Goal: Information Seeking & Learning: Find specific page/section

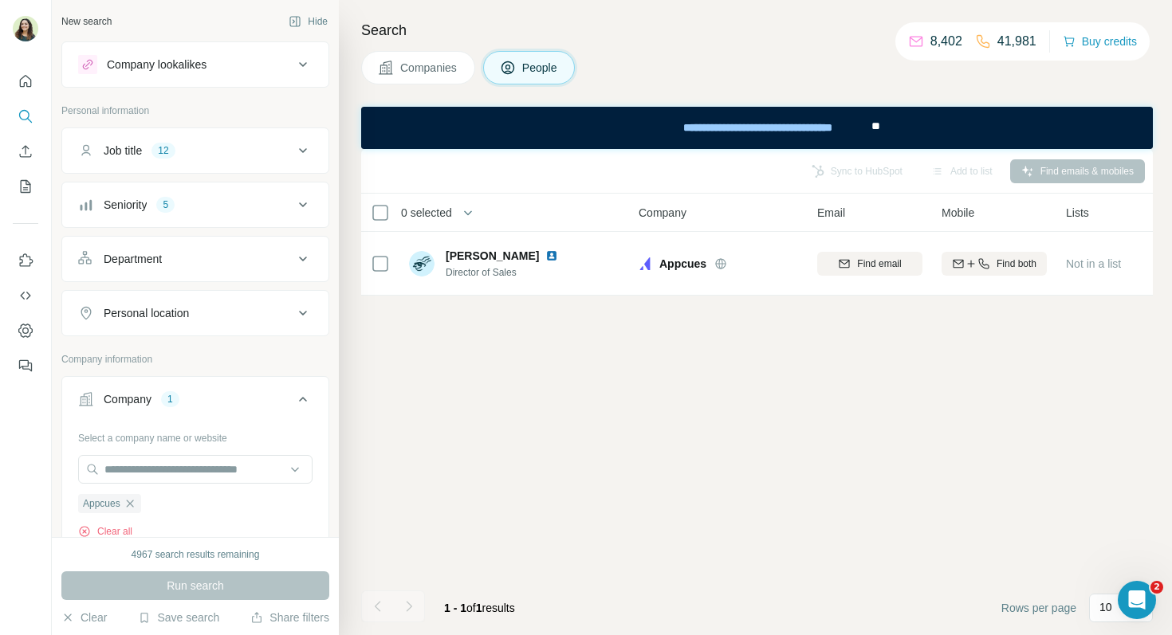
click at [160, 175] on ul "Job title 12 Seniority 5 Department Personal location" at bounding box center [195, 232] width 268 height 209
click at [178, 198] on div "Seniority 5" at bounding box center [185, 205] width 215 height 16
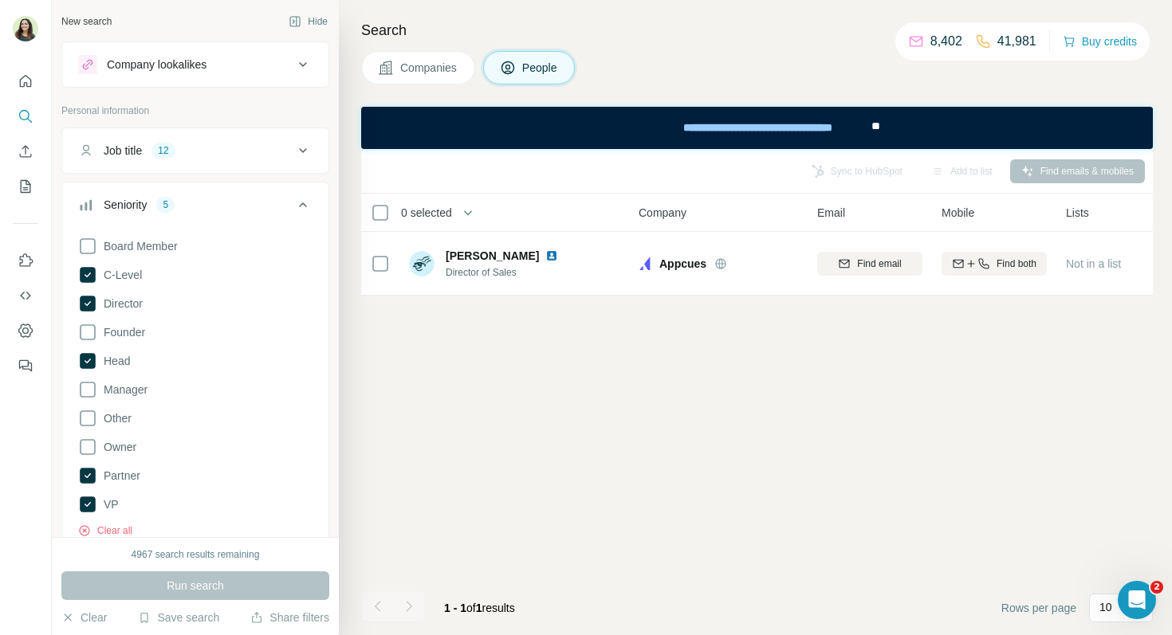
click at [175, 159] on button "Job title 12" at bounding box center [195, 151] width 266 height 38
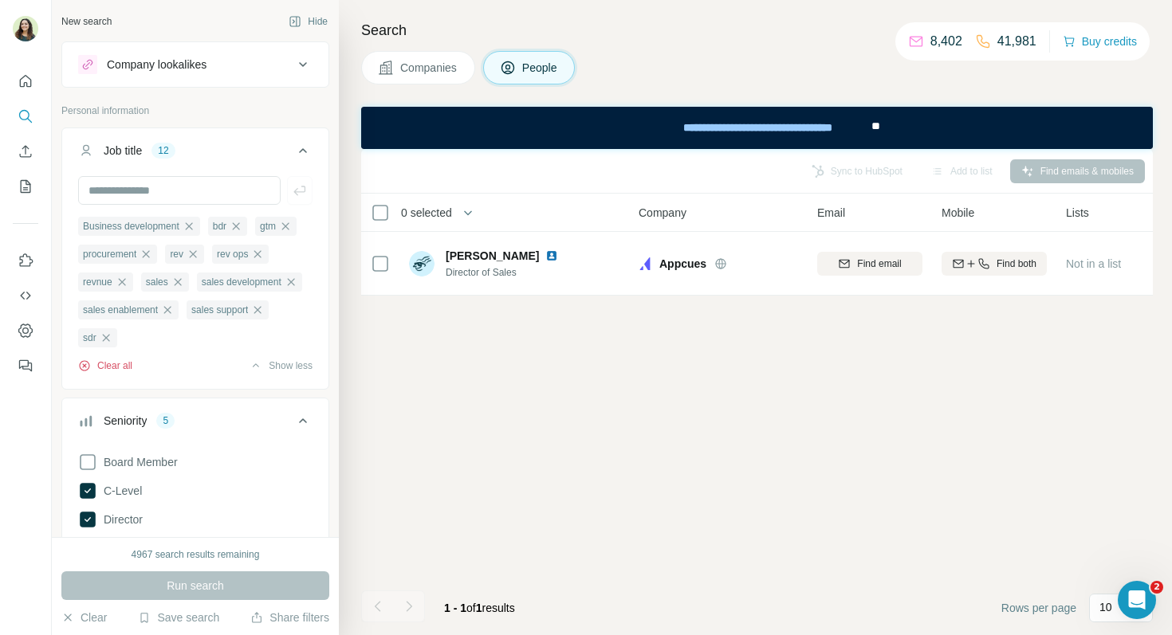
click at [119, 370] on button "Clear all" at bounding box center [105, 366] width 54 height 14
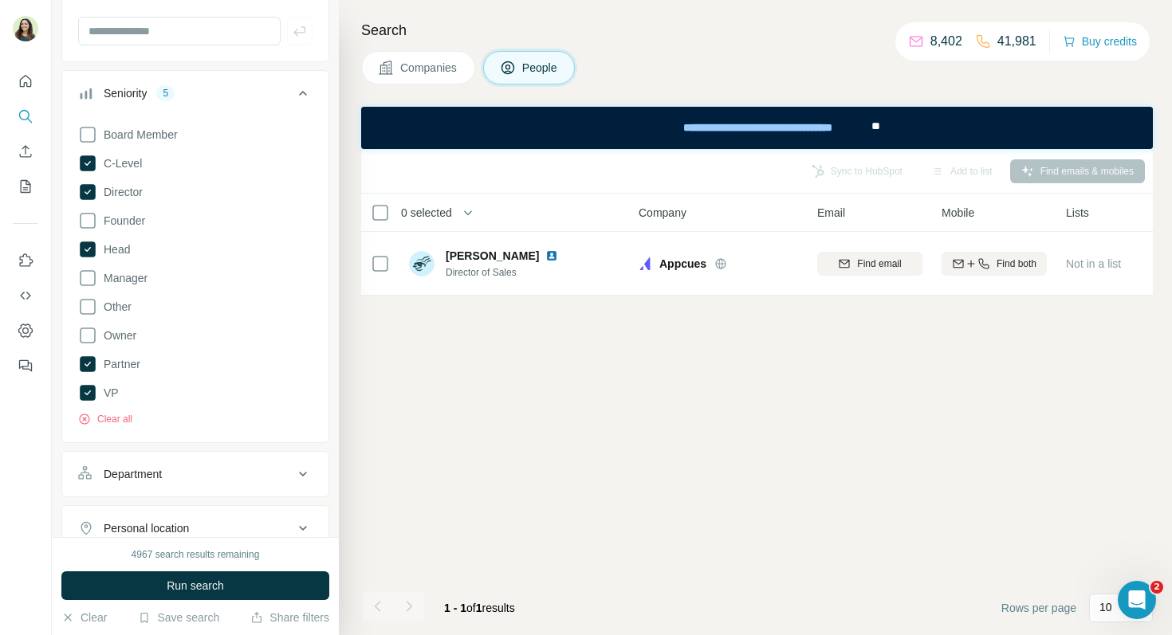
scroll to position [161, 0]
click at [146, 483] on button "Department" at bounding box center [195, 473] width 266 height 38
click at [148, 513] on input at bounding box center [186, 513] width 197 height 18
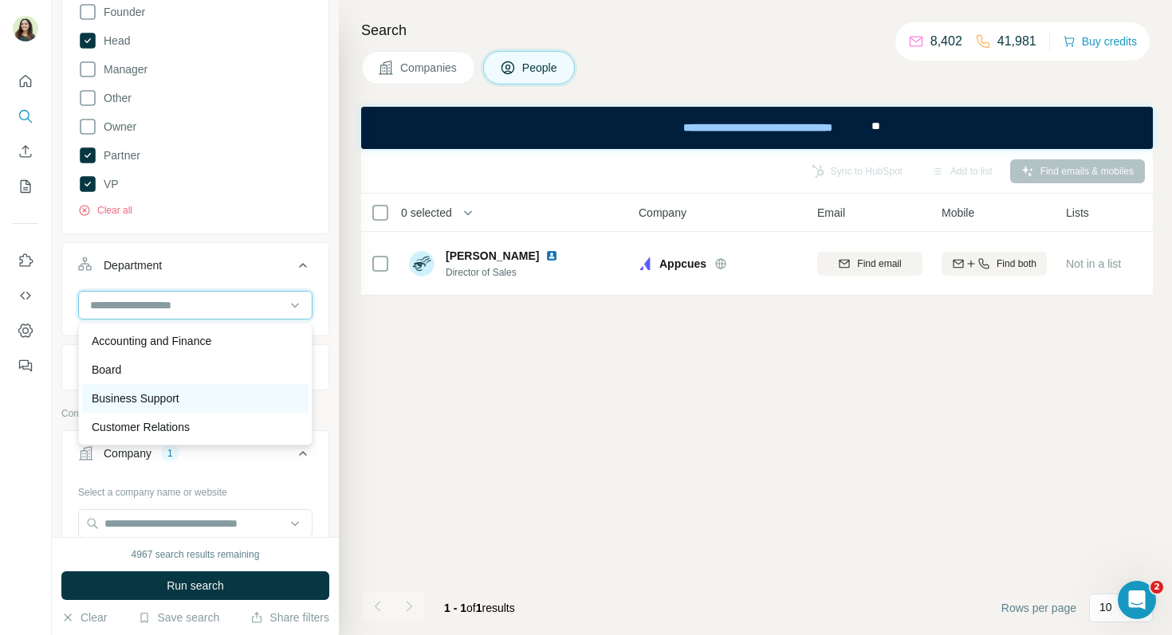
scroll to position [574, 0]
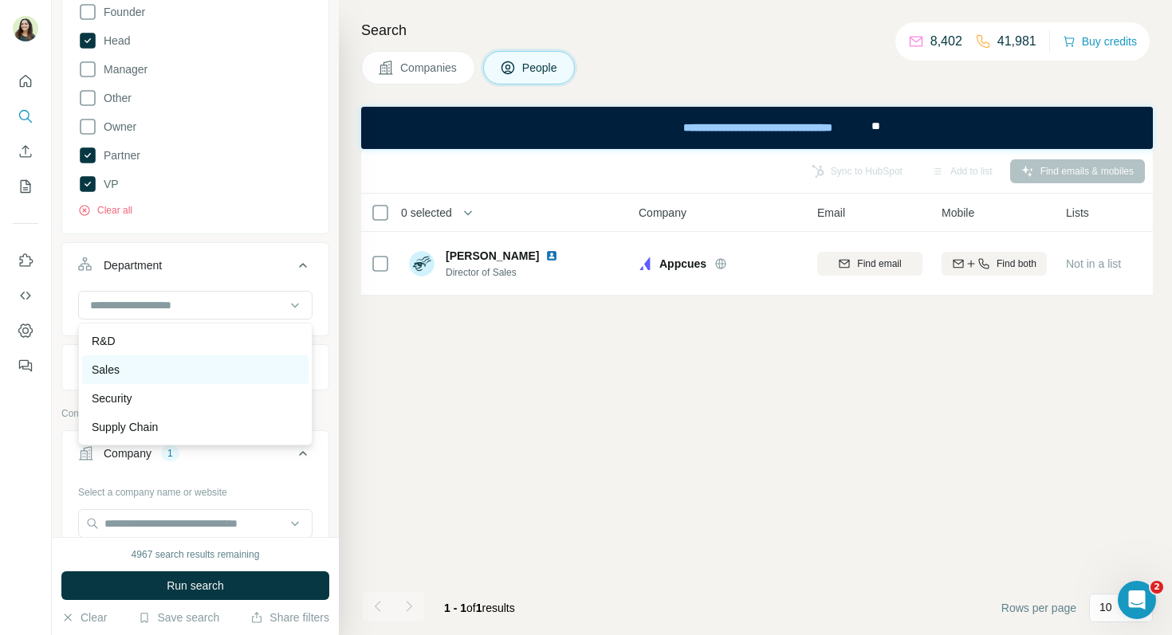
click at [139, 371] on div "Sales" at bounding box center [195, 370] width 207 height 16
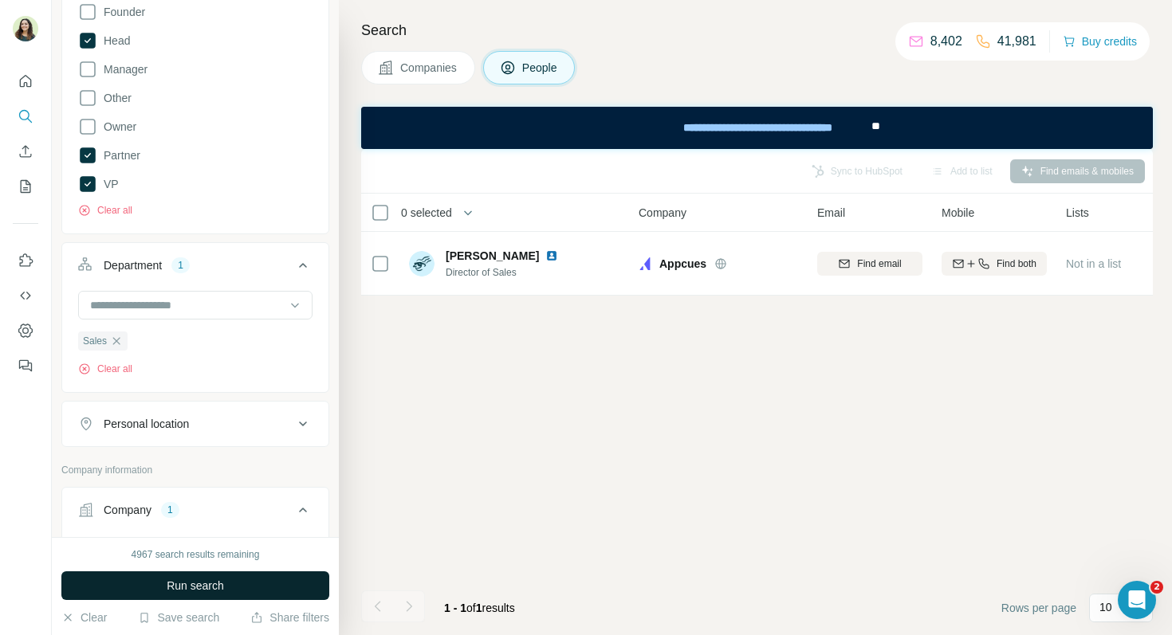
click at [217, 587] on span "Run search" at bounding box center [195, 586] width 57 height 16
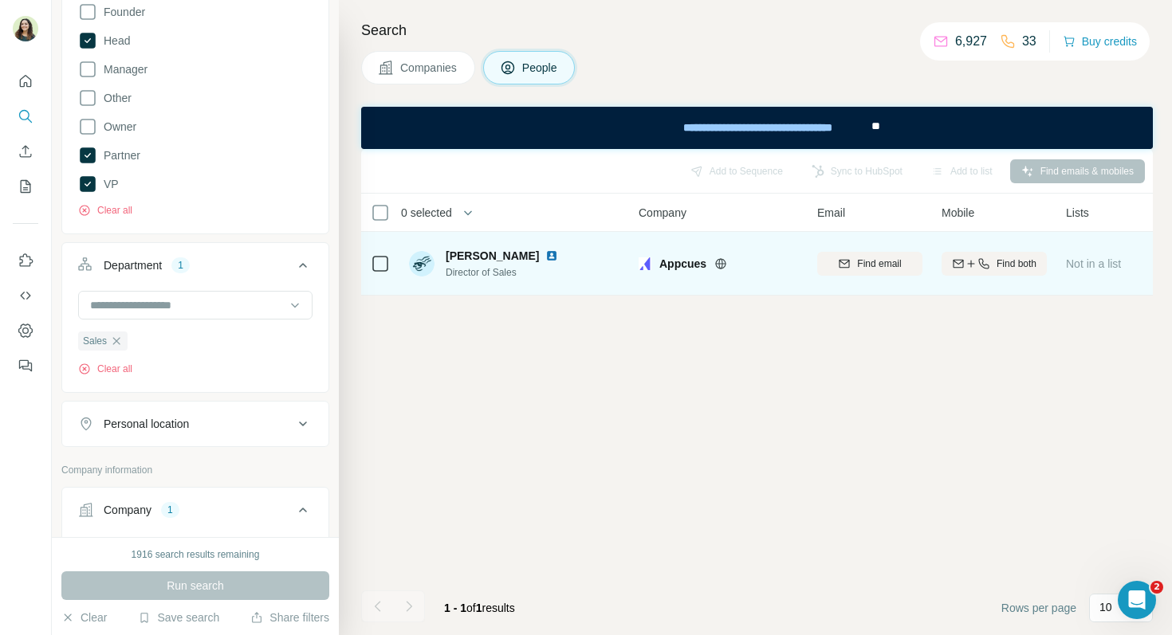
click at [545, 258] on img at bounding box center [551, 255] width 13 height 13
